Goal: Check status: Check status

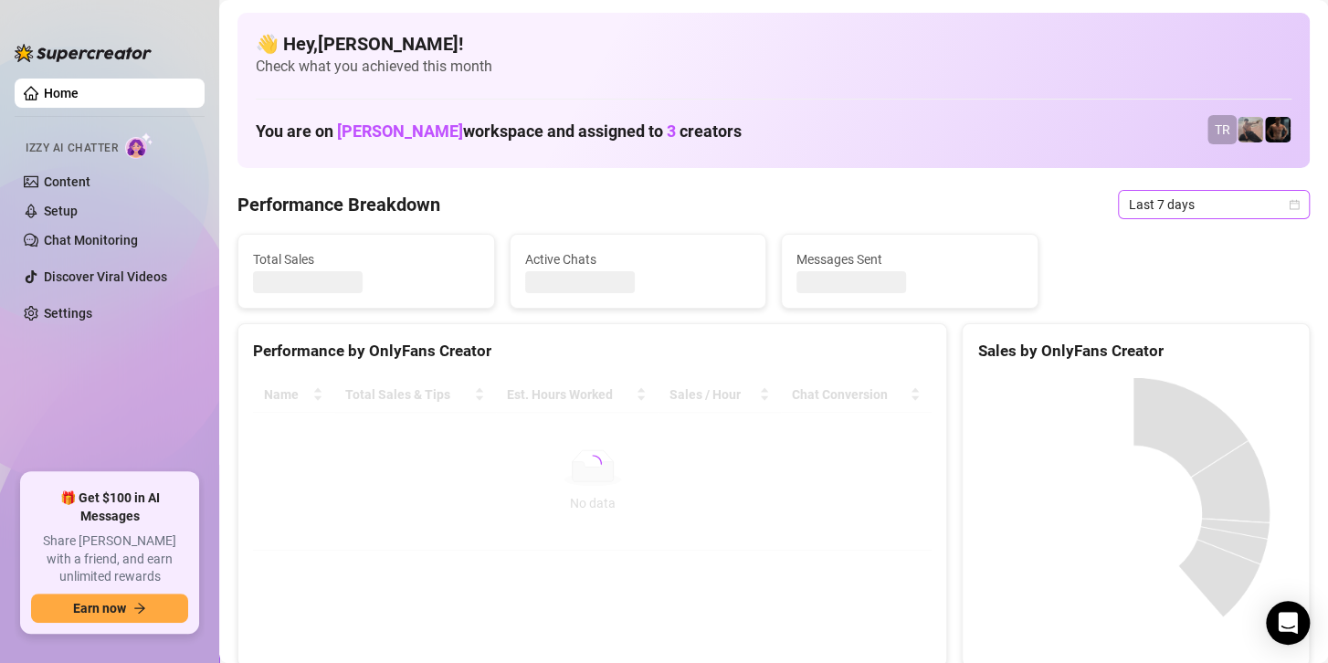
click at [1176, 201] on span "Last 7 days" at bounding box center [1214, 204] width 170 height 27
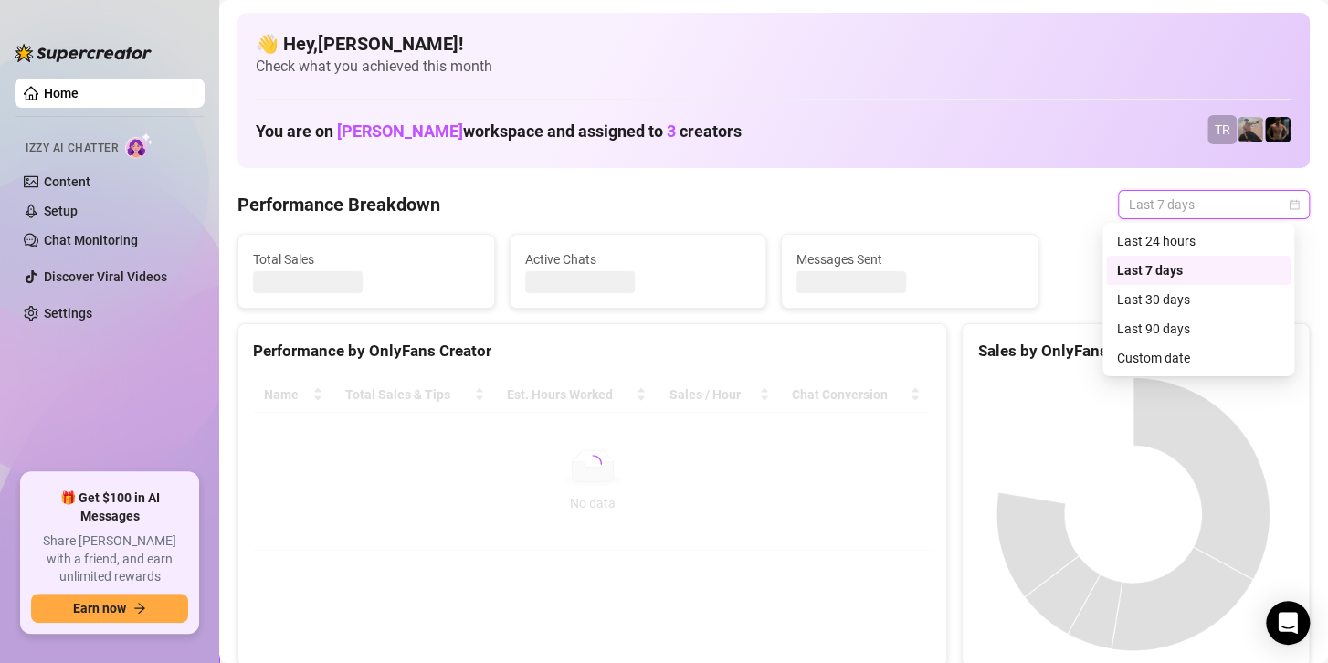
click at [1138, 365] on div "Custom date" at bounding box center [1198, 358] width 163 height 20
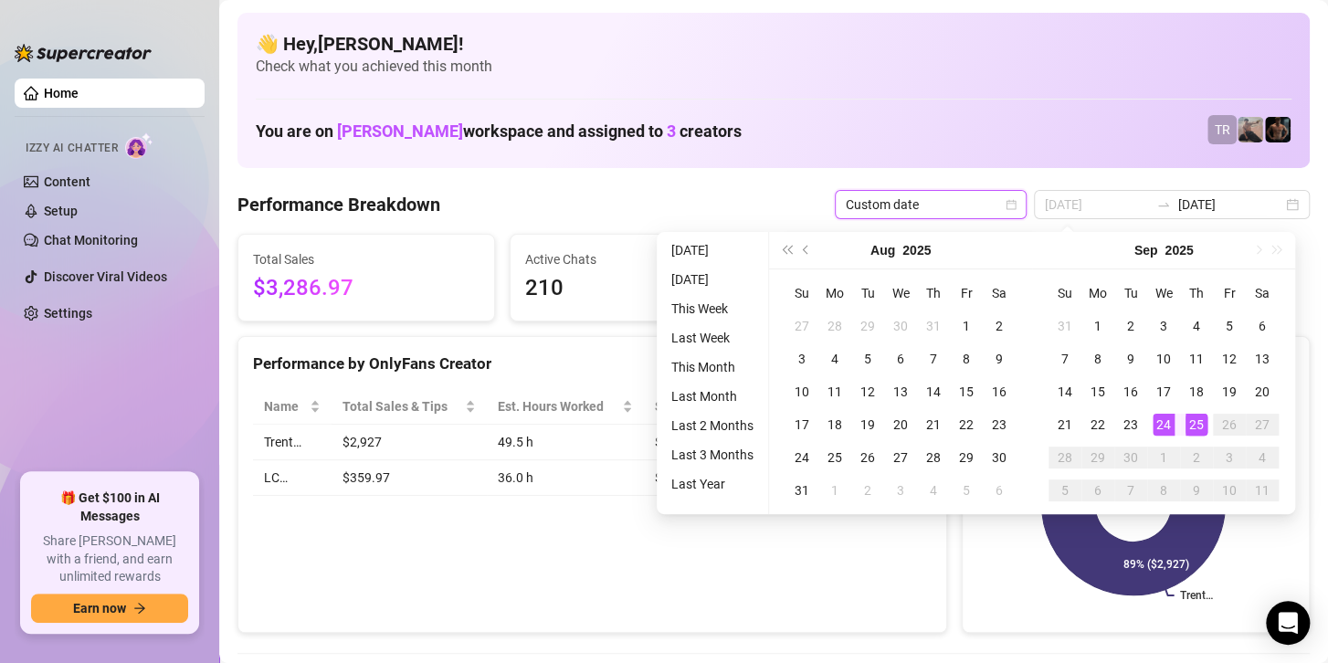
type input "2025-09-25"
click at [1199, 419] on div "25" at bounding box center [1197, 425] width 22 height 22
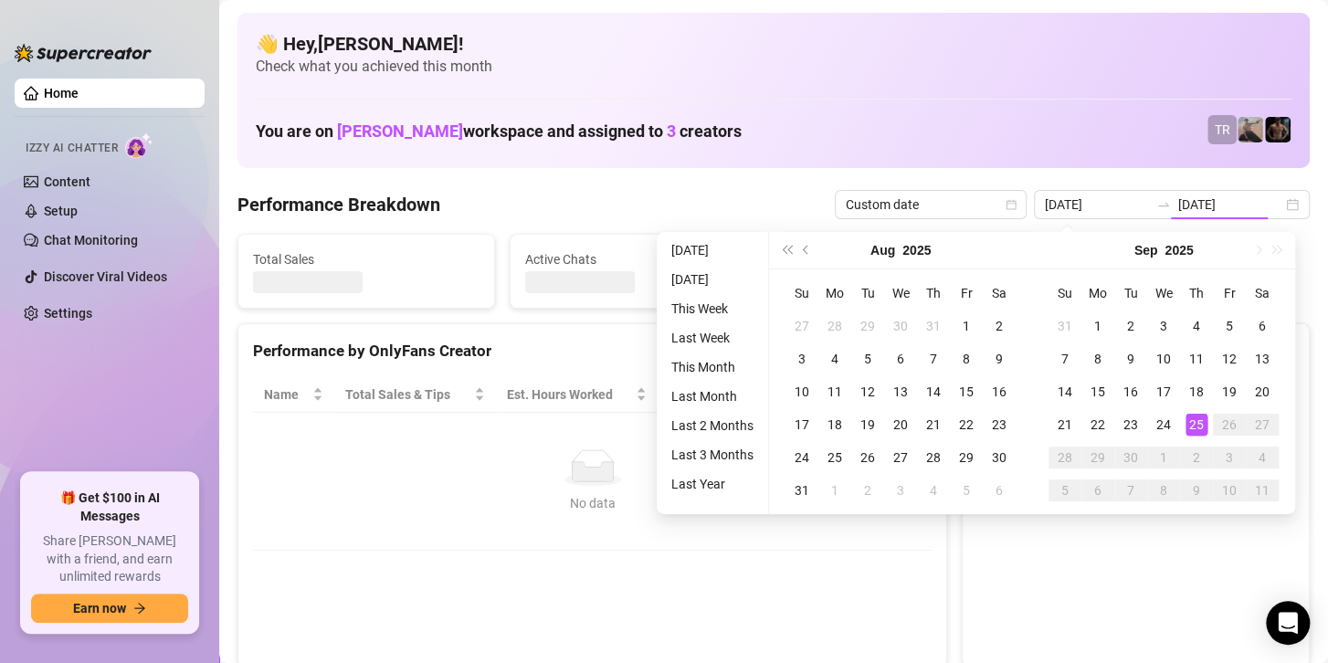
type input "2025-09-25"
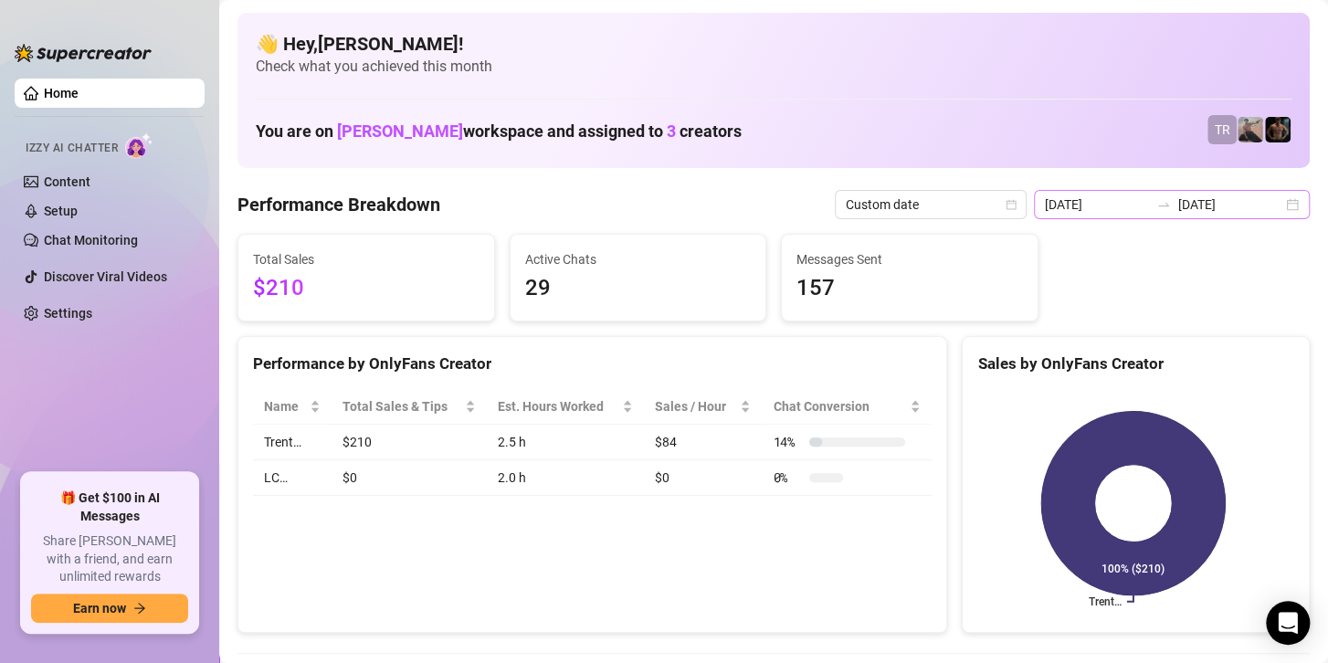
click at [1158, 200] on icon "swap-right" at bounding box center [1164, 204] width 15 height 15
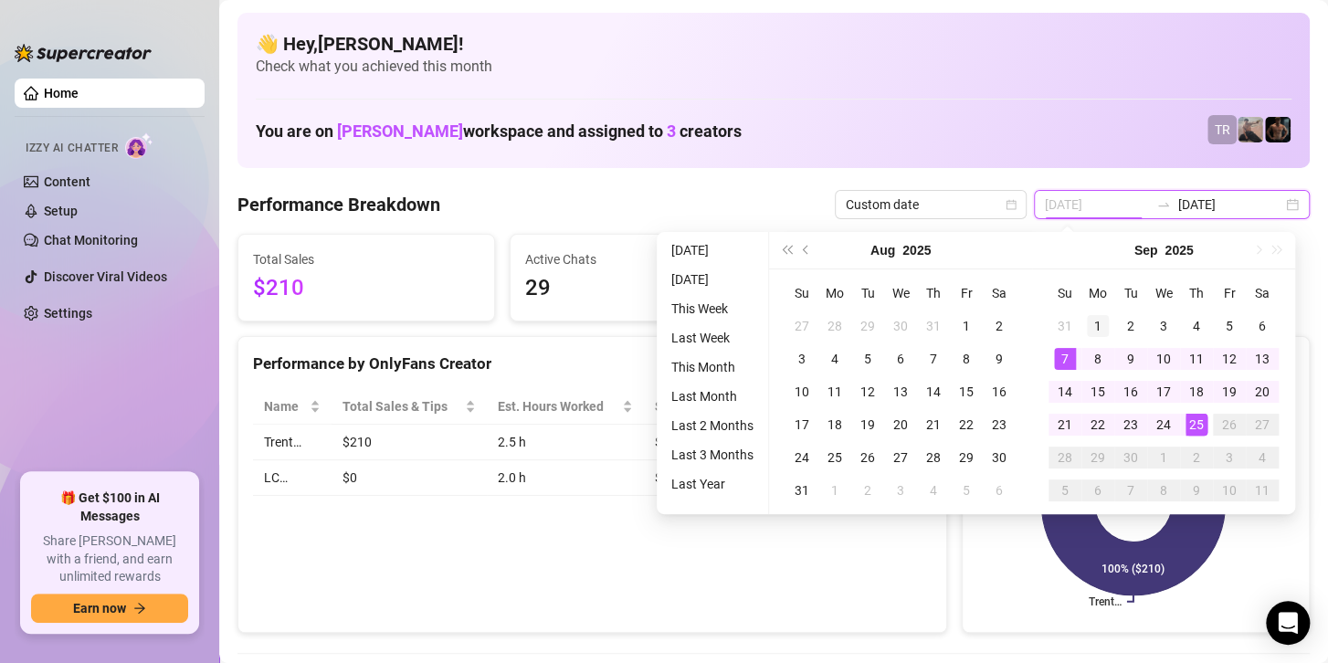
type input "2025-09-01"
click at [1091, 317] on div "1" at bounding box center [1098, 326] width 22 height 22
type input "2025-09-25"
click at [1195, 417] on div "25" at bounding box center [1197, 425] width 22 height 22
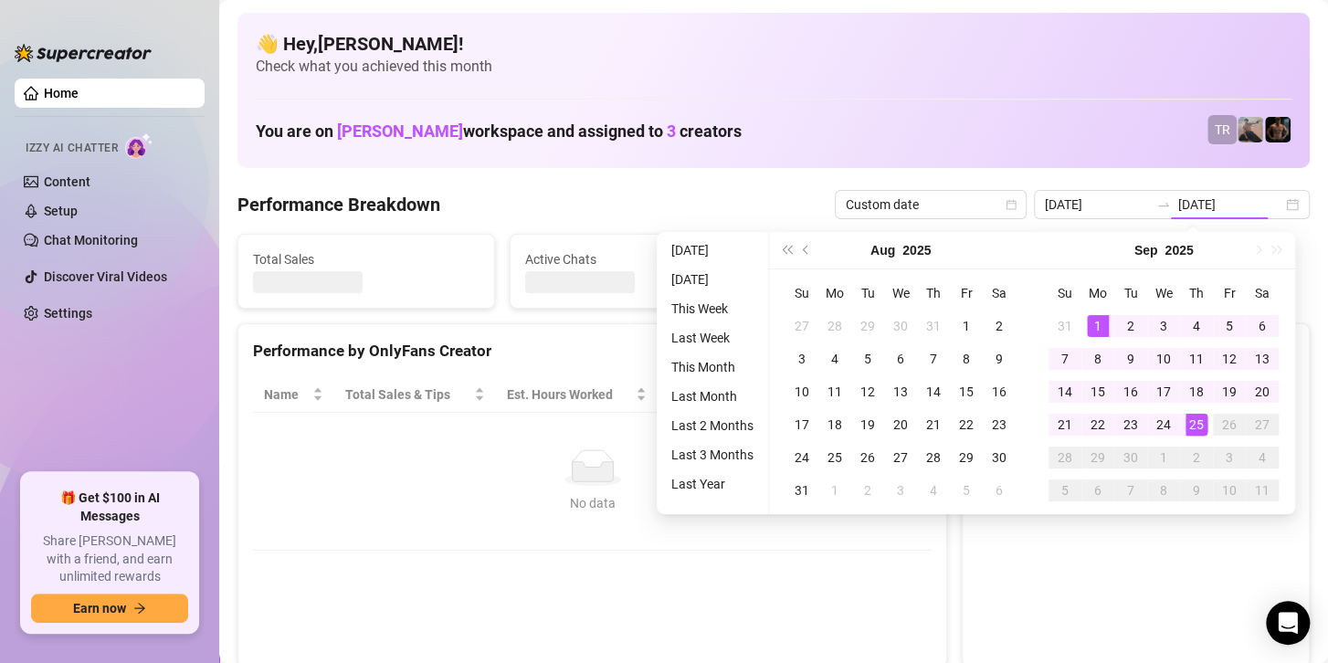
type input "2025-09-01"
